Goal: Task Accomplishment & Management: Manage account settings

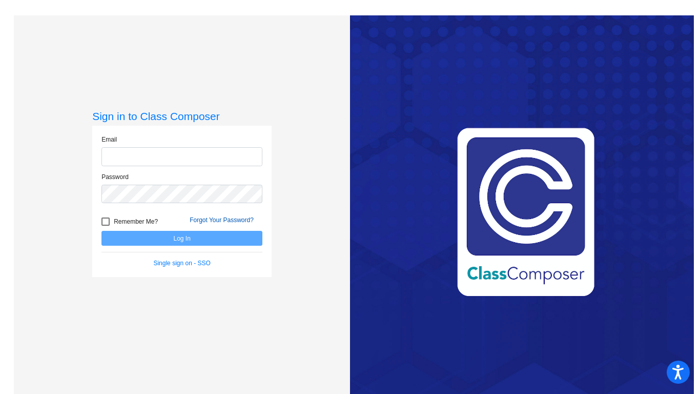
click at [234, 218] on form "Email Password Remember Me? Forgot Your Password? Log In Single sign on - SSO" at bounding box center [182, 201] width 161 height 133
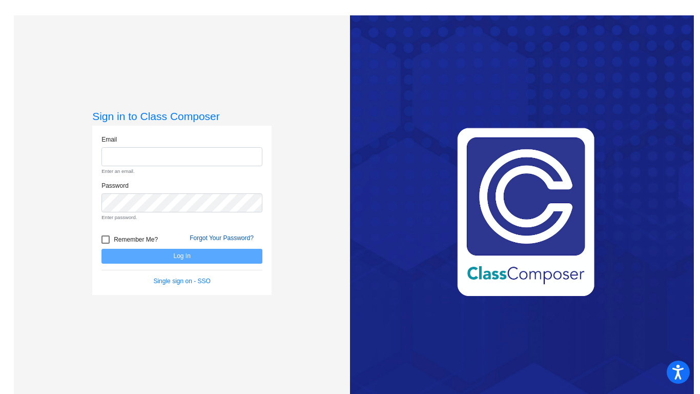
click at [206, 238] on link "Forgot Your Password?" at bounding box center [222, 237] width 64 height 7
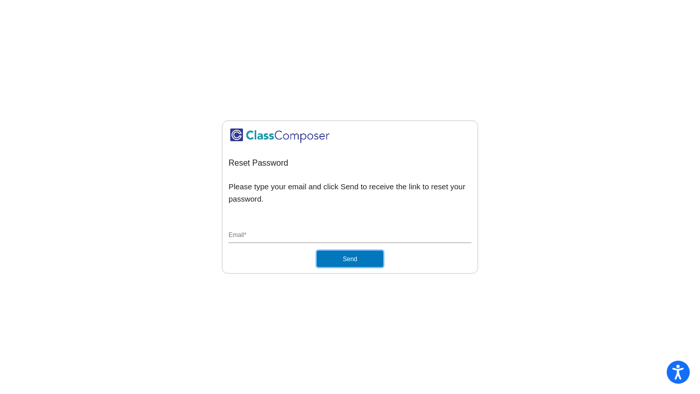
click at [366, 261] on button "Send" at bounding box center [350, 258] width 67 height 16
click at [338, 234] on input "Email *" at bounding box center [350, 235] width 243 height 9
type input "saceves"
click at [317, 250] on button "Send" at bounding box center [350, 258] width 67 height 16
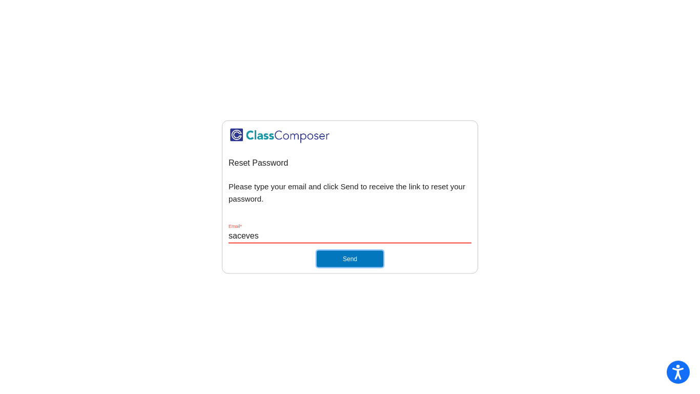
click at [345, 264] on button "Send" at bounding box center [350, 258] width 67 height 16
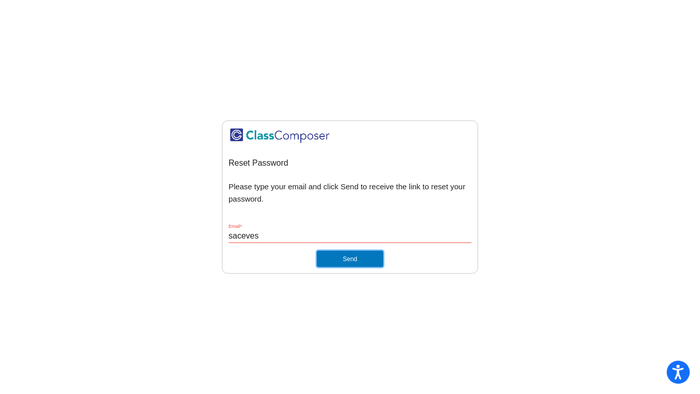
click at [344, 264] on button "Send" at bounding box center [350, 258] width 67 height 16
